Goal: Check status: Check status

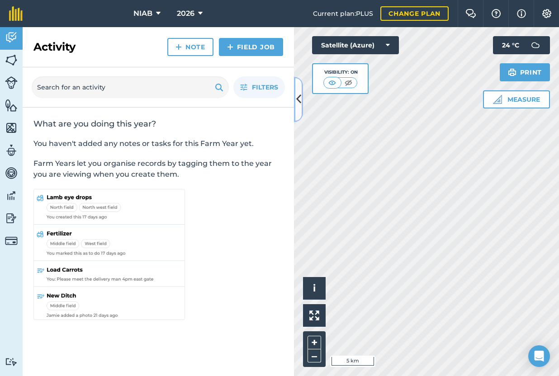
click at [296, 103] on icon at bounding box center [298, 99] width 5 height 16
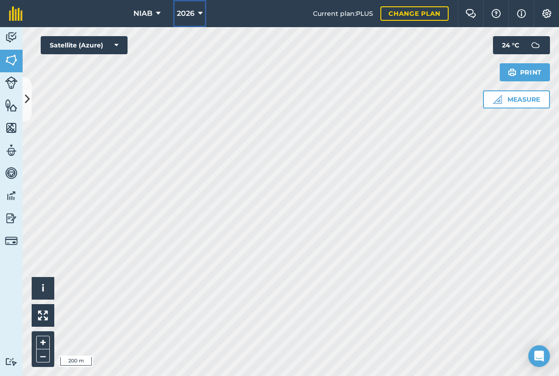
click at [200, 13] on icon at bounding box center [200, 13] width 5 height 11
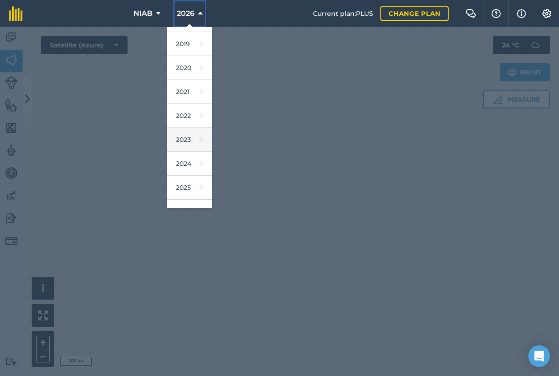
scroll to position [83, 0]
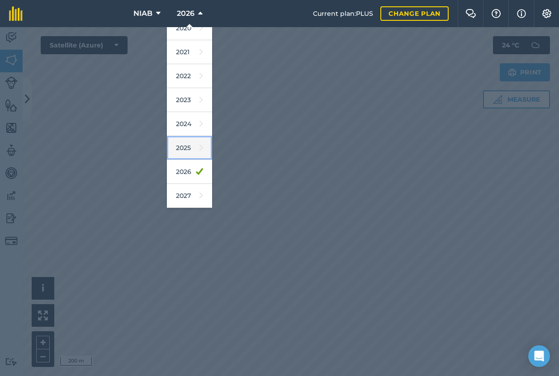
click at [199, 149] on icon at bounding box center [201, 147] width 4 height 13
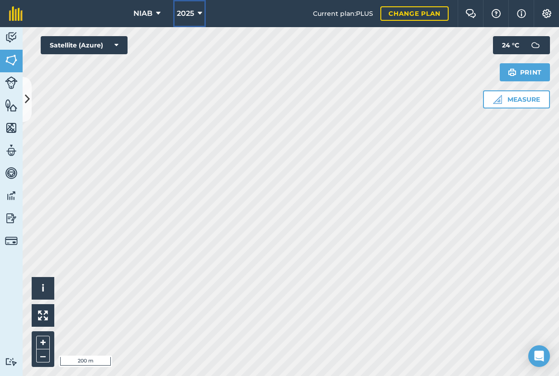
click at [199, 14] on icon at bounding box center [199, 13] width 5 height 11
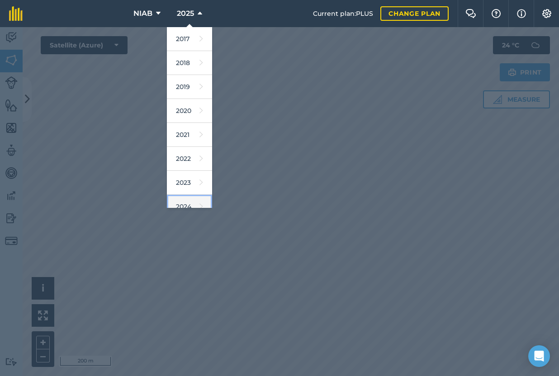
click at [183, 202] on link "2024" at bounding box center [189, 207] width 45 height 24
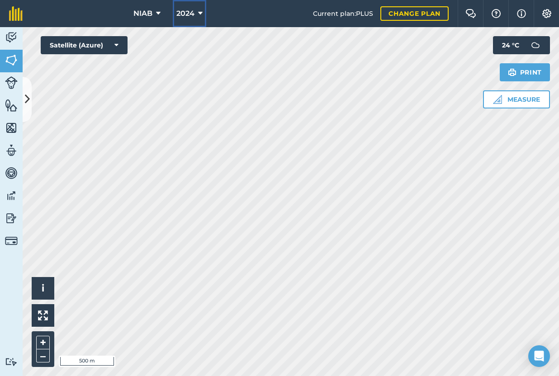
click at [199, 14] on icon at bounding box center [200, 13] width 5 height 11
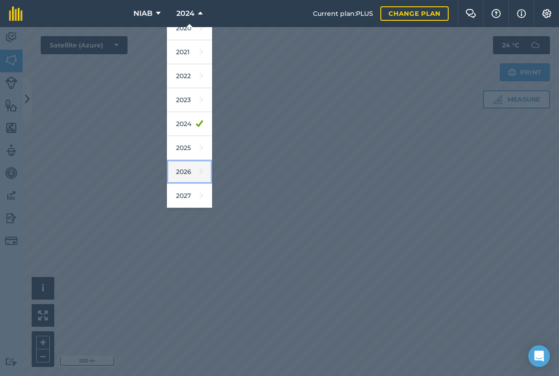
click at [184, 167] on link "2026" at bounding box center [189, 172] width 45 height 24
